Goal: Information Seeking & Learning: Learn about a topic

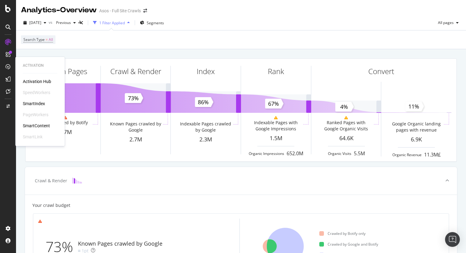
click at [32, 103] on div "SmartIndex" at bounding box center [34, 104] width 22 height 6
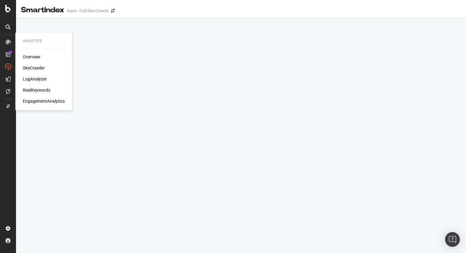
click at [25, 66] on div "SiteCrawler" at bounding box center [34, 68] width 22 height 6
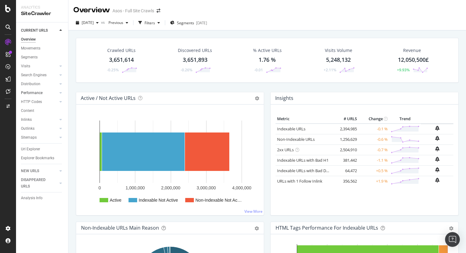
click at [44, 93] on link "Performance" at bounding box center [39, 93] width 37 height 6
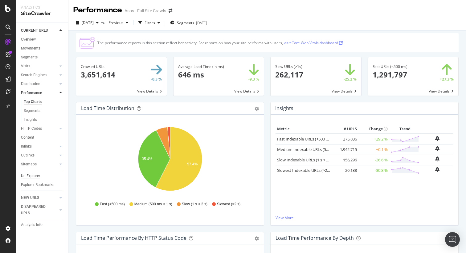
click at [28, 177] on div "Url Explorer" at bounding box center [30, 176] width 19 height 6
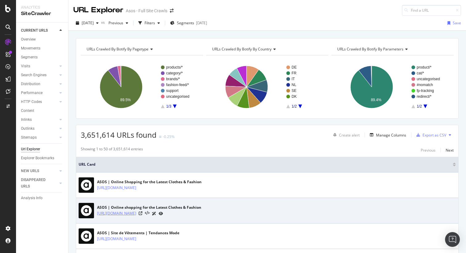
click at [125, 215] on link "[URL][DOMAIN_NAME]" at bounding box center [116, 214] width 39 height 6
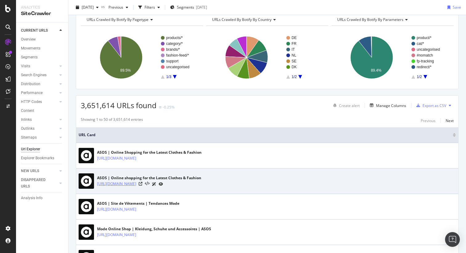
scroll to position [30, 0]
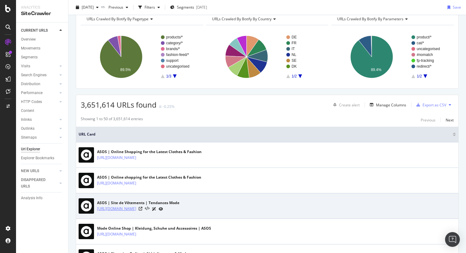
click at [123, 208] on link "[URL][DOMAIN_NAME]" at bounding box center [116, 209] width 39 height 6
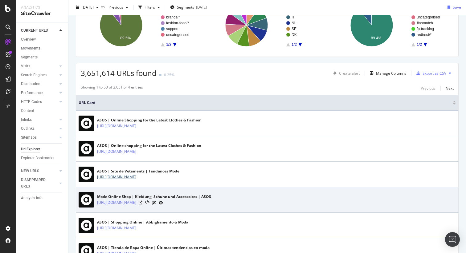
scroll to position [63, 0]
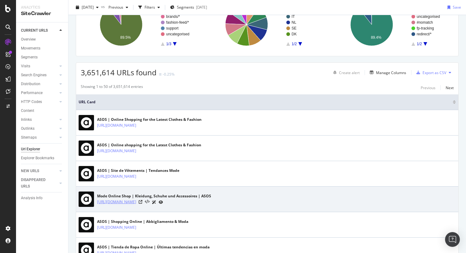
click at [126, 204] on link "[URL][DOMAIN_NAME]" at bounding box center [116, 202] width 39 height 6
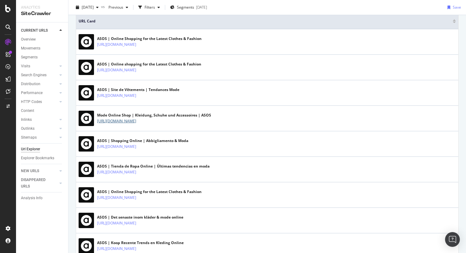
scroll to position [145, 0]
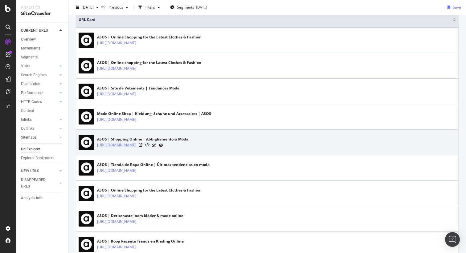
click at [120, 145] on link "[URL][DOMAIN_NAME]" at bounding box center [116, 145] width 39 height 6
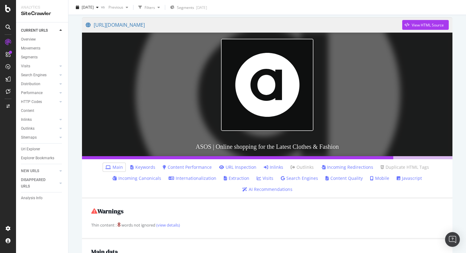
scroll to position [60, 0]
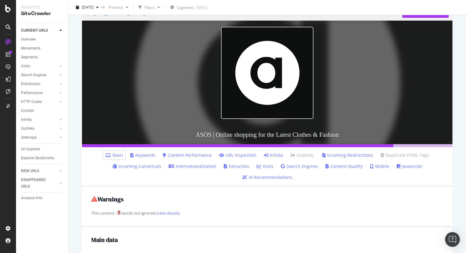
click at [396, 168] on link "Javascript" at bounding box center [408, 167] width 25 height 6
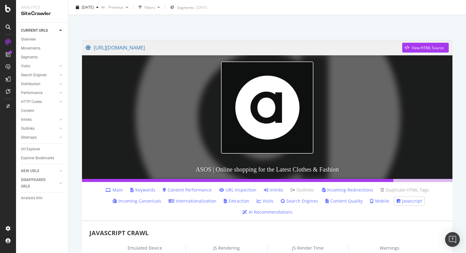
scroll to position [24, 0]
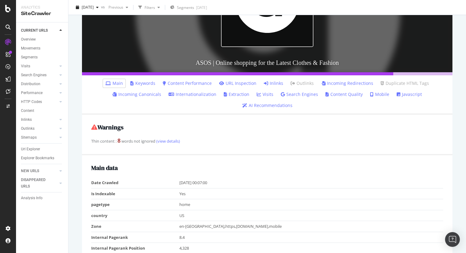
scroll to position [143, 0]
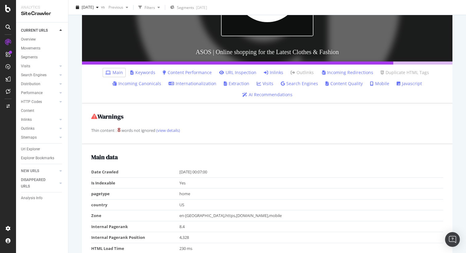
click at [396, 84] on link "Javascript" at bounding box center [408, 84] width 25 height 6
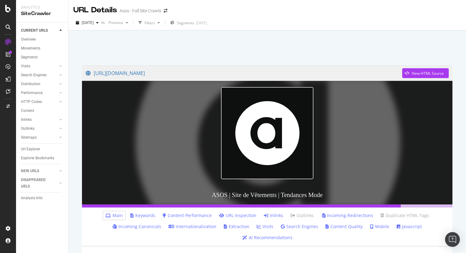
click at [396, 227] on link "Javascript" at bounding box center [408, 227] width 25 height 6
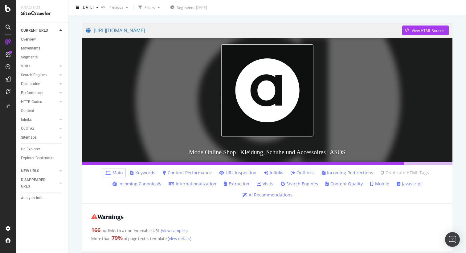
scroll to position [44, 0]
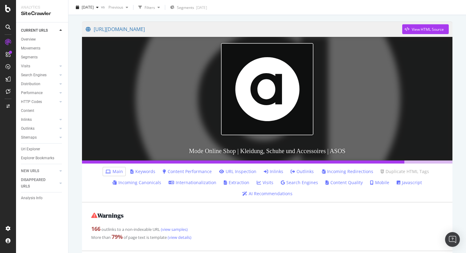
click at [396, 183] on link "Javascript" at bounding box center [408, 183] width 25 height 6
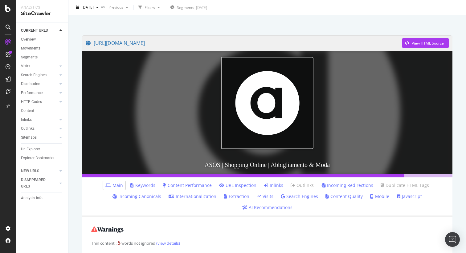
scroll to position [30, 0]
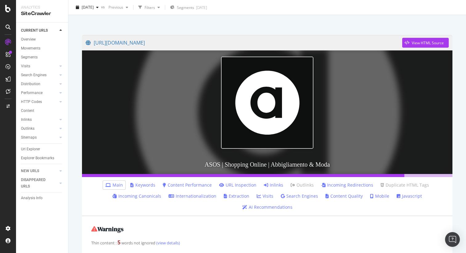
click at [396, 198] on link "Javascript" at bounding box center [408, 196] width 25 height 6
